Goal: Find specific page/section: Find specific page/section

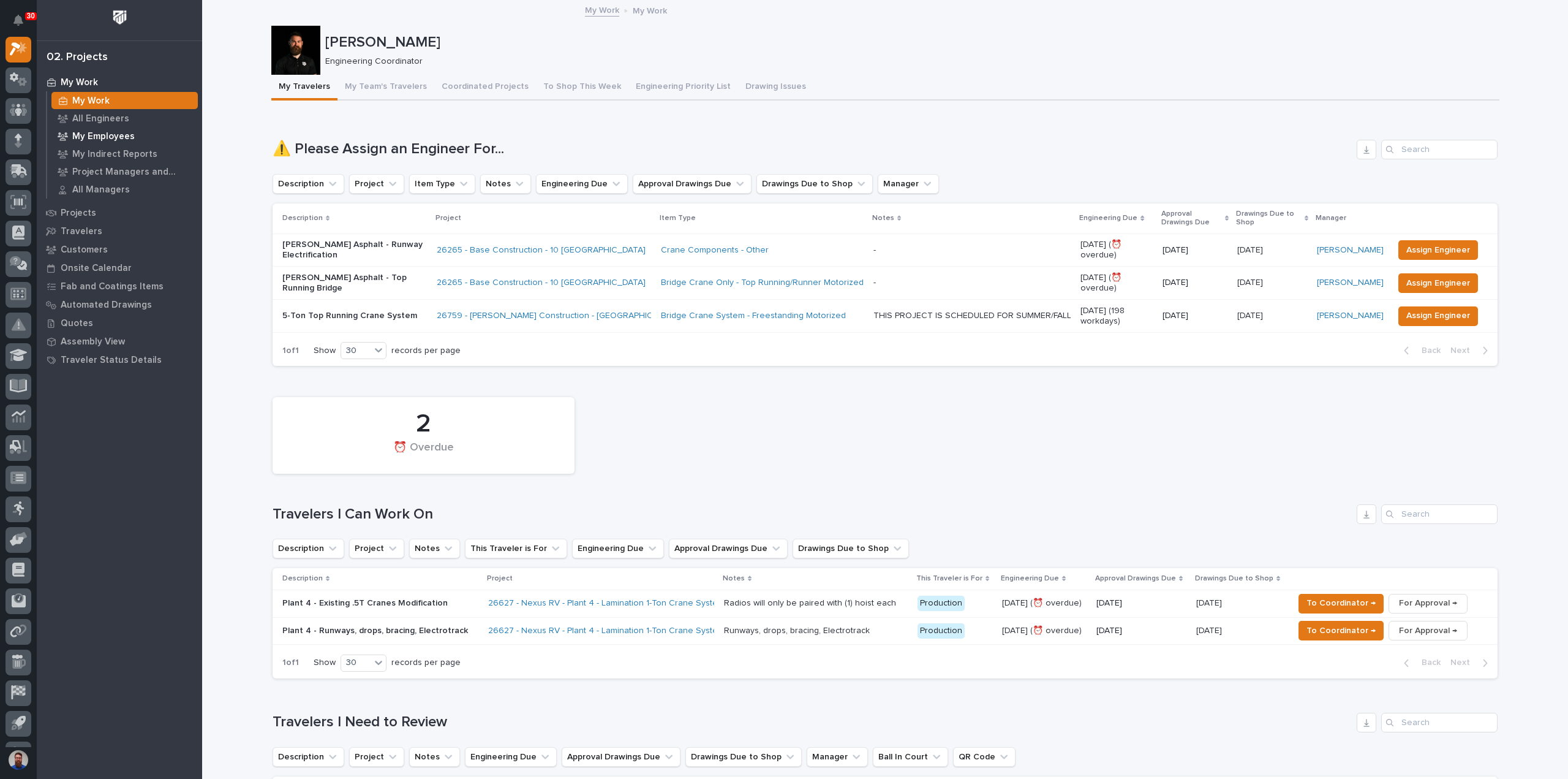
click at [113, 136] on p "My Employees" at bounding box center [103, 136] width 62 height 11
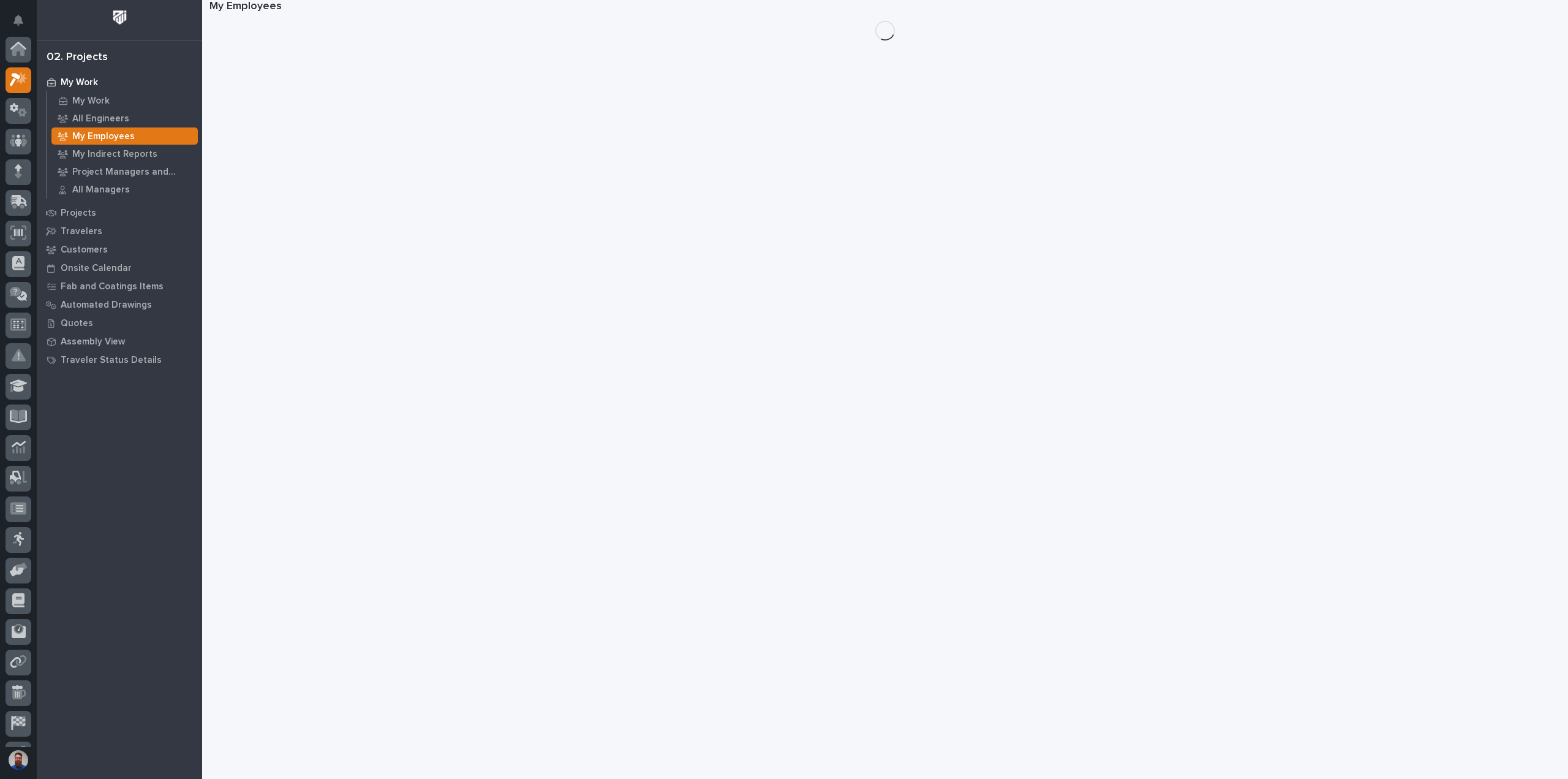
scroll to position [31, 0]
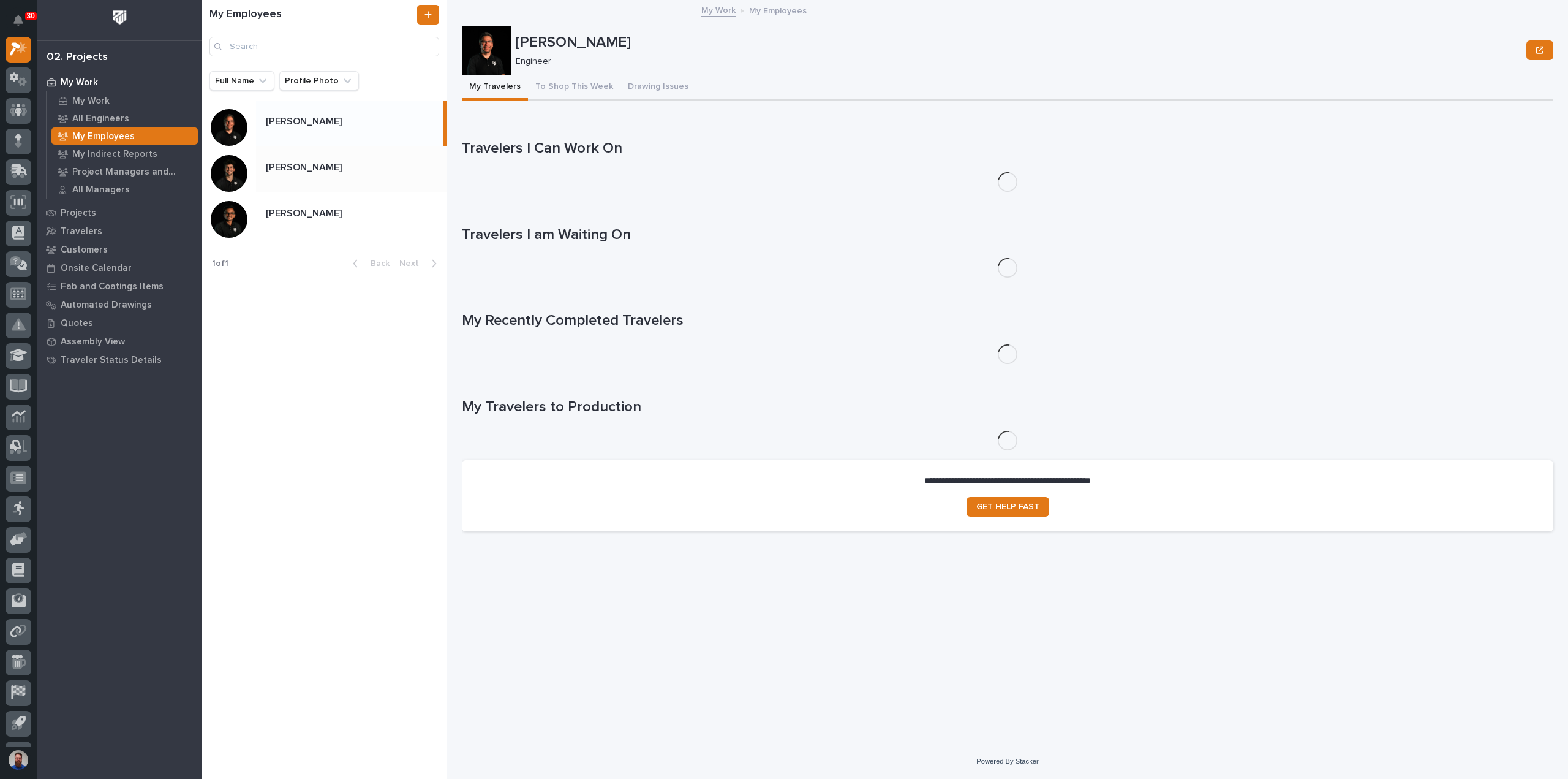
click at [337, 180] on div "[PERSON_NAME] [PERSON_NAME]" at bounding box center [351, 169] width 190 height 24
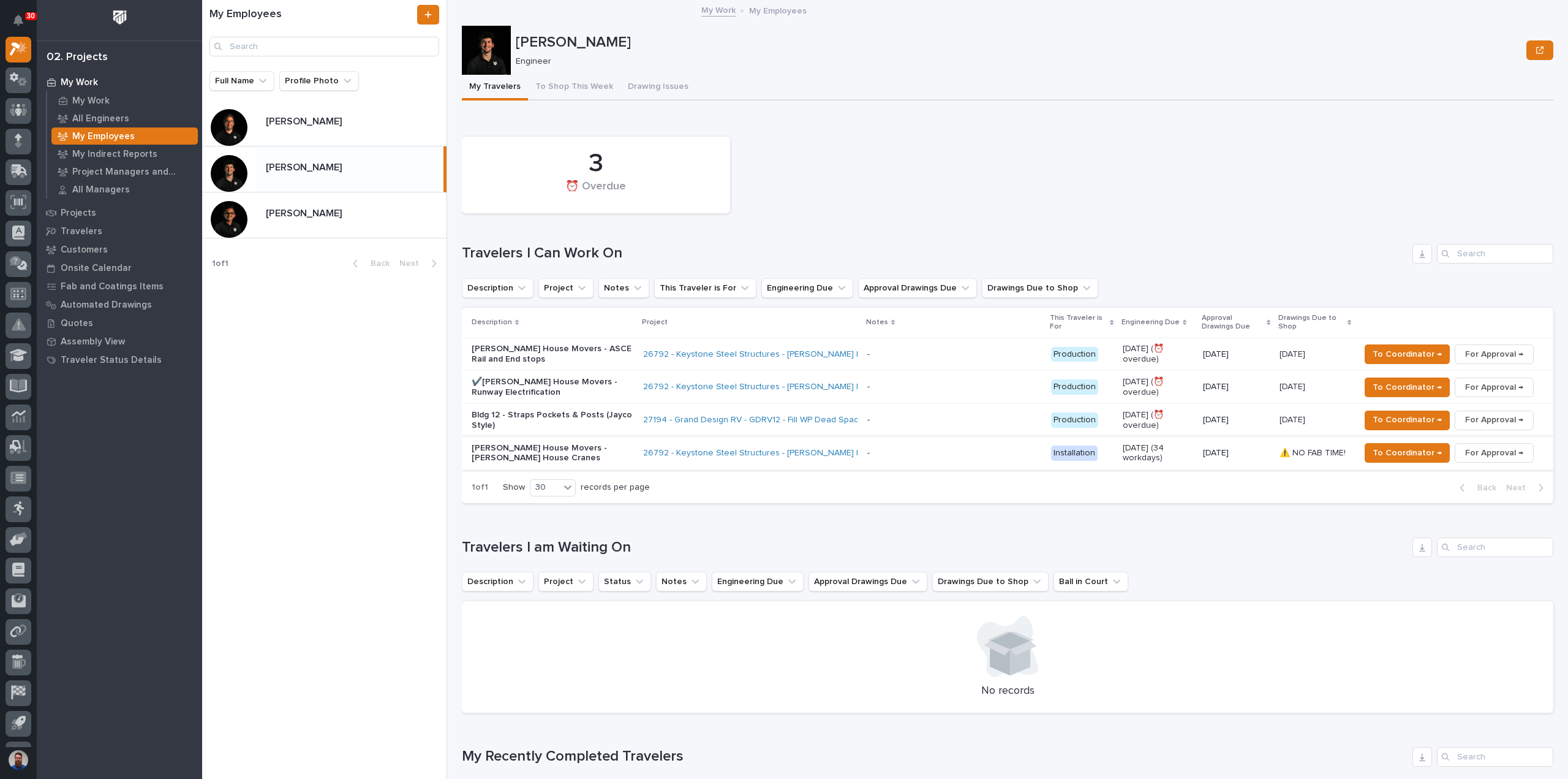
scroll to position [327, 0]
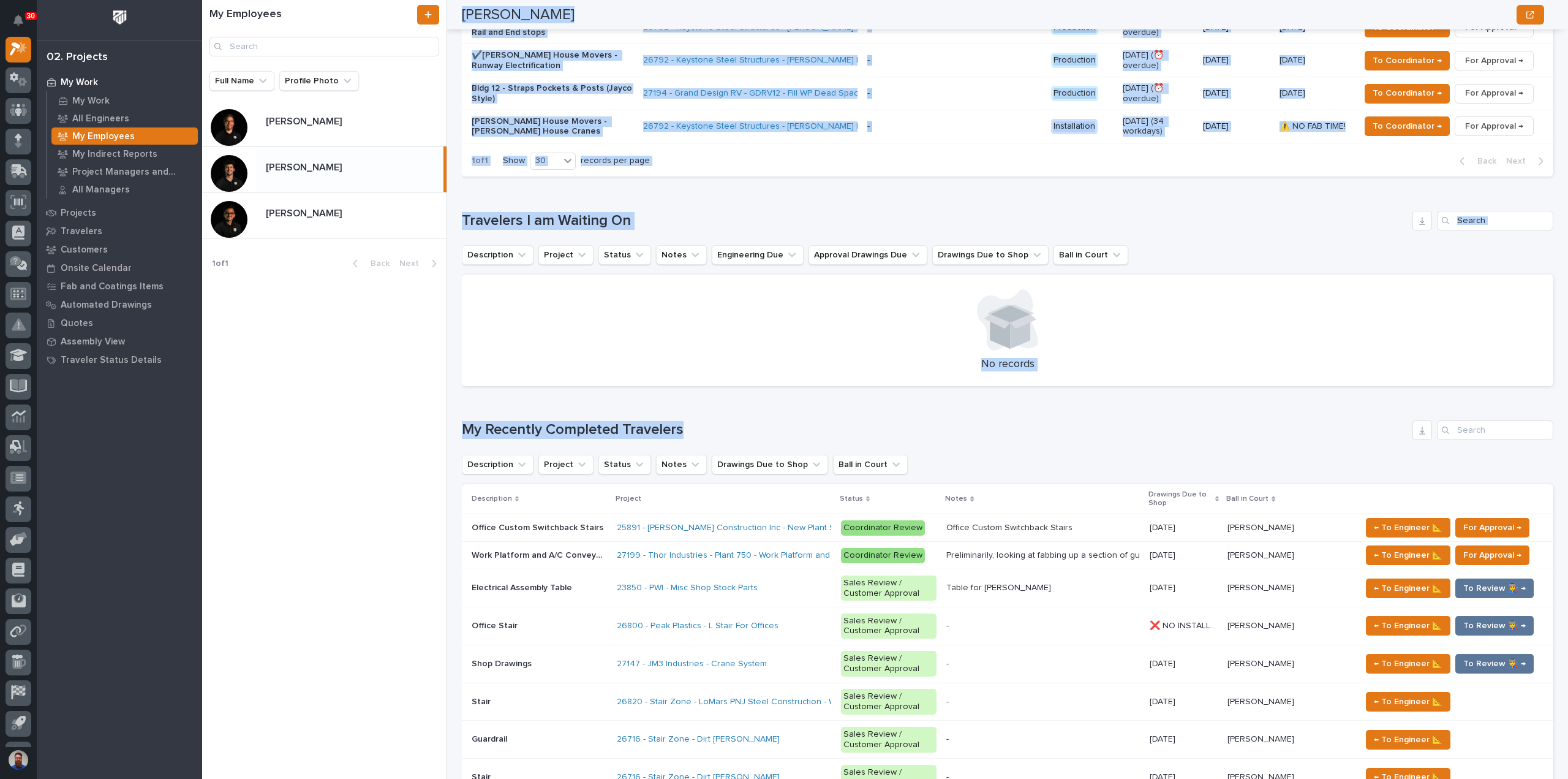
drag, startPoint x: 728, startPoint y: 418, endPoint x: 432, endPoint y: 428, distance: 296.2
click at [432, 428] on div "My Employees Full Name Profile Photo [PERSON_NAME] [PERSON_NAME] [PERSON_NAME] …" at bounding box center [885, 389] width 1366 height 779
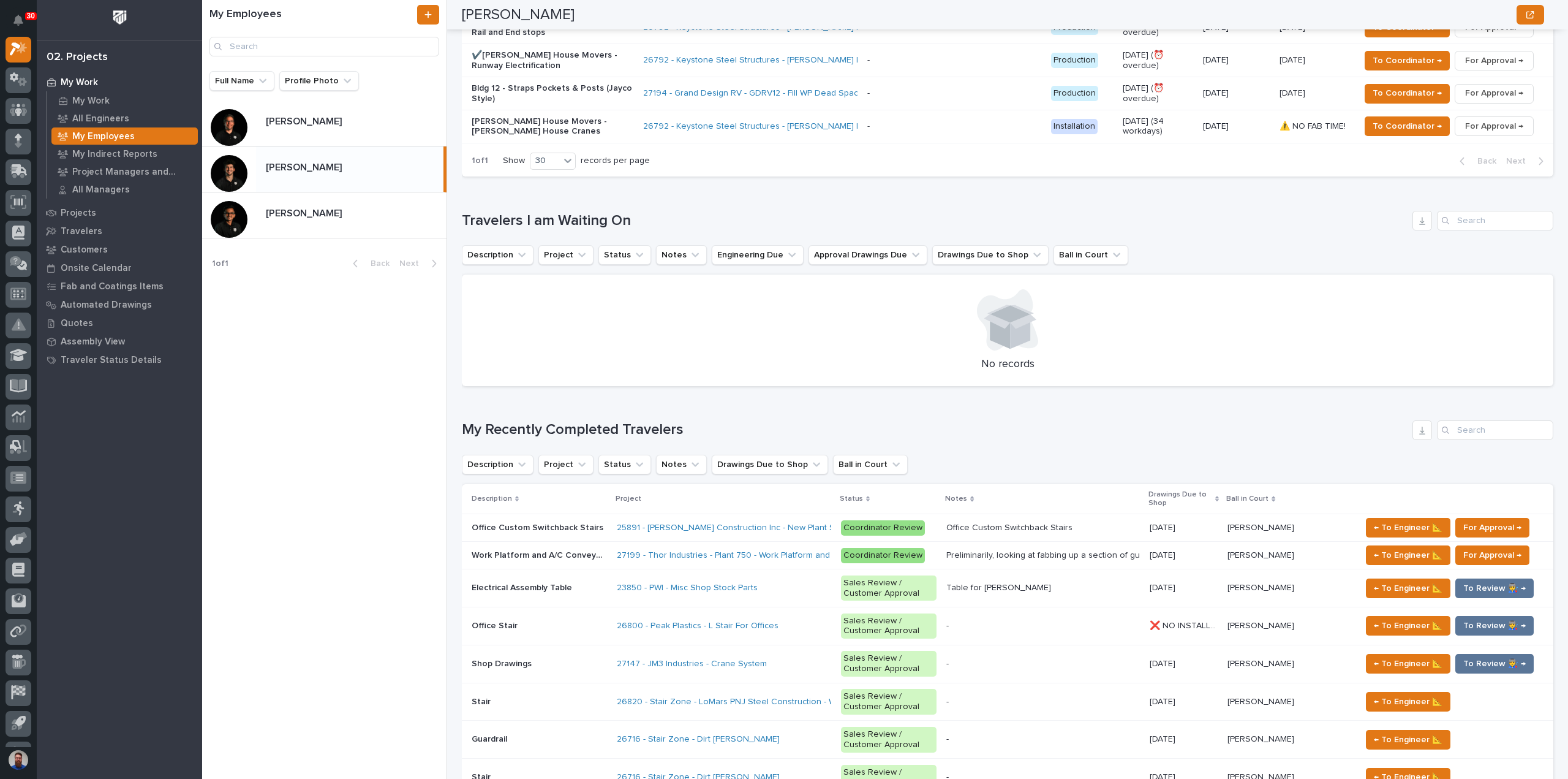
click at [432, 428] on div "My Employees Full Name Profile Photo [PERSON_NAME] [PERSON_NAME] [PERSON_NAME] …" at bounding box center [324, 389] width 245 height 779
drag, startPoint x: 651, startPoint y: 219, endPoint x: 530, endPoint y: 221, distance: 121.0
click at [530, 221] on h1 "Travelers I am Waiting On" at bounding box center [935, 220] width 946 height 17
click at [529, 221] on h1 "Travelers I am Waiting On" at bounding box center [935, 220] width 946 height 17
